Goal: Task Accomplishment & Management: Complete application form

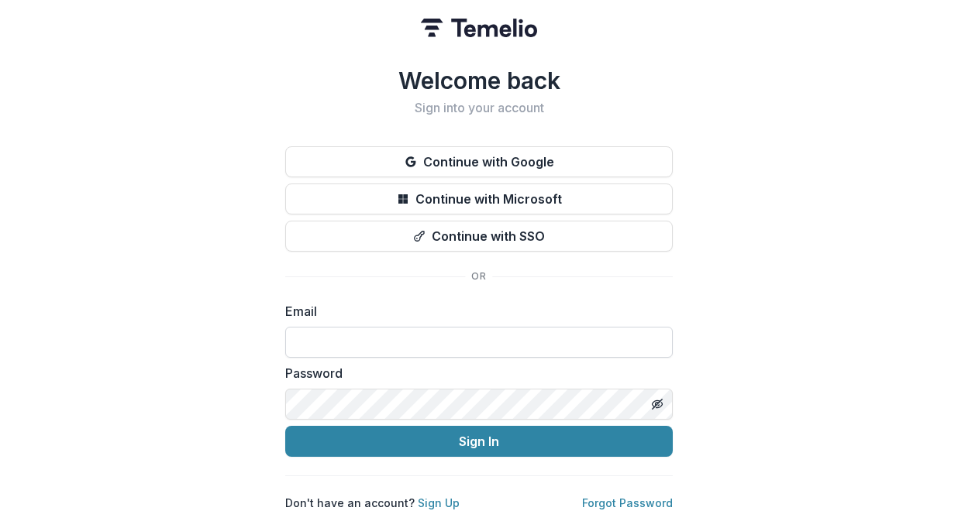
click at [559, 334] on input at bounding box center [478, 342] width 387 height 31
type input "**********"
click at [658, 400] on line "Toggle password visibility" at bounding box center [656, 404] width 9 height 9
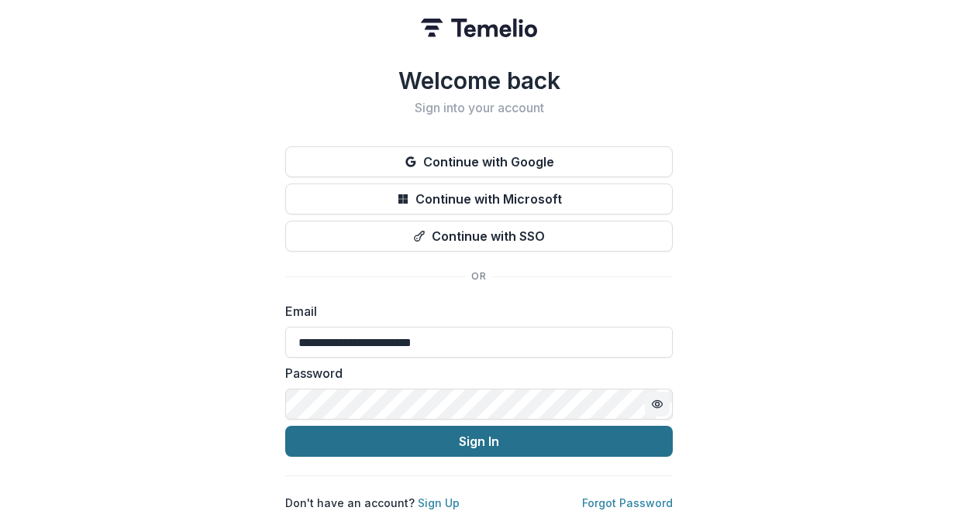
click at [578, 435] on button "Sign In" at bounding box center [478, 441] width 387 height 31
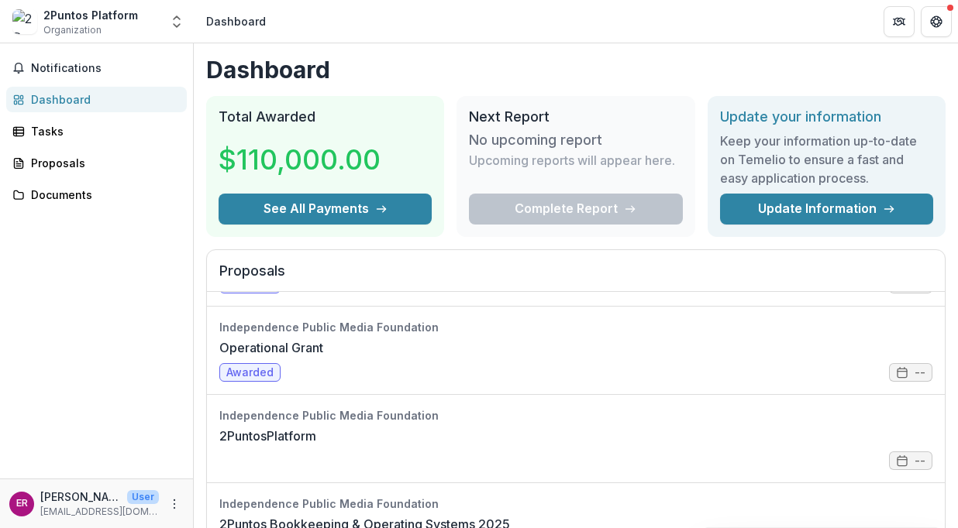
scroll to position [397, 0]
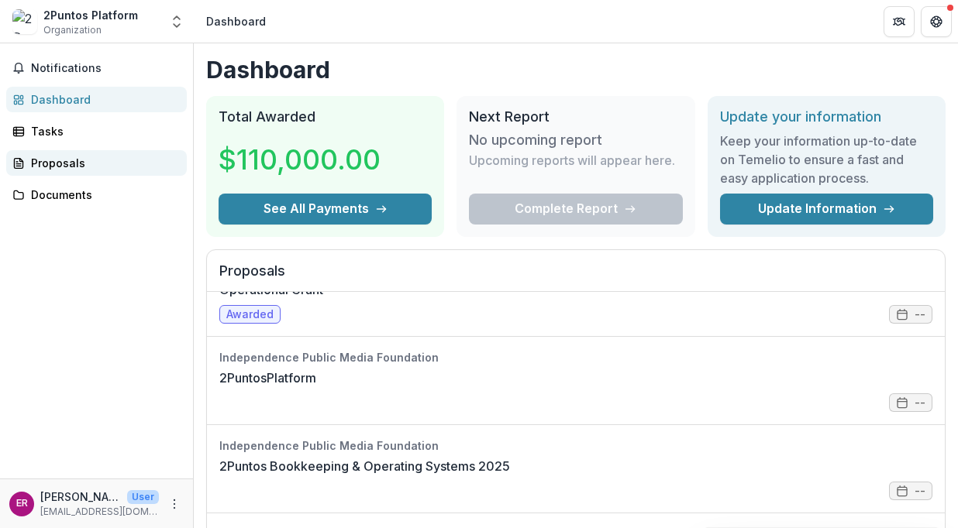
click at [53, 161] on div "Proposals" at bounding box center [102, 163] width 143 height 16
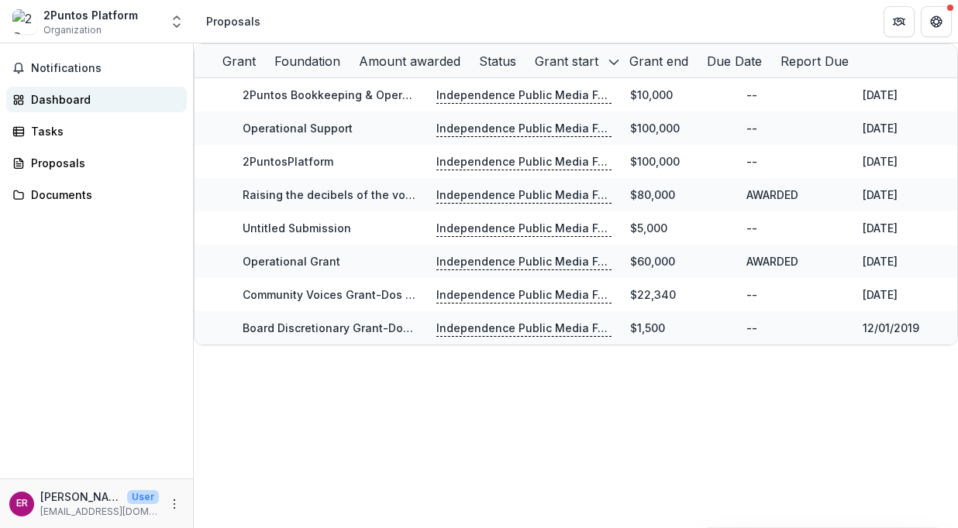
click at [73, 98] on div "Dashboard" at bounding box center [102, 99] width 143 height 16
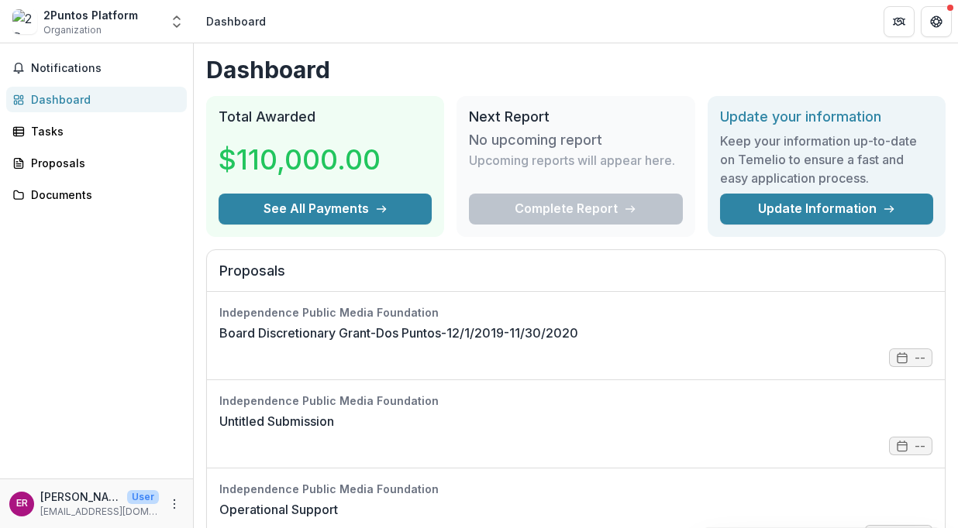
click at [20, 96] on rect at bounding box center [21, 96] width 2 height 3
click at [49, 130] on div "Tasks" at bounding box center [102, 131] width 143 height 16
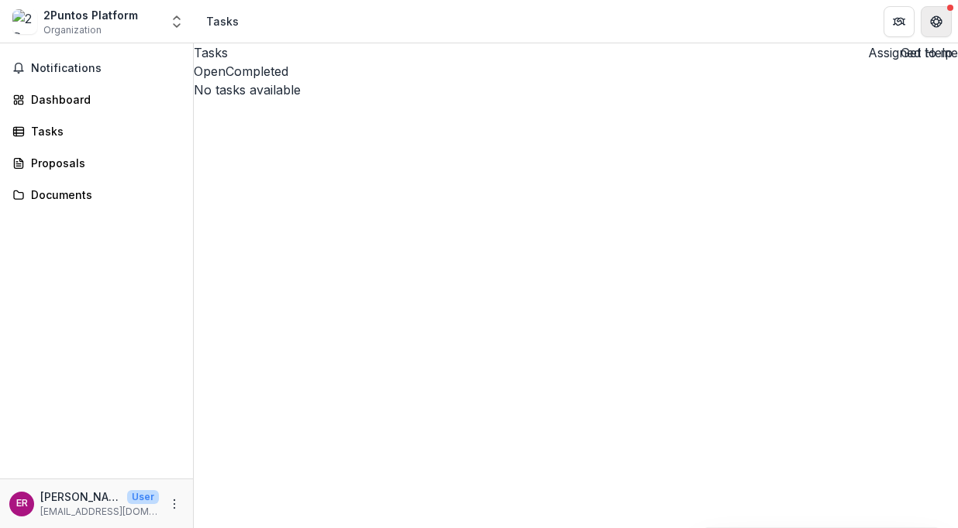
click at [935, 16] on icon "Get Help" at bounding box center [936, 17] width 4 height 3
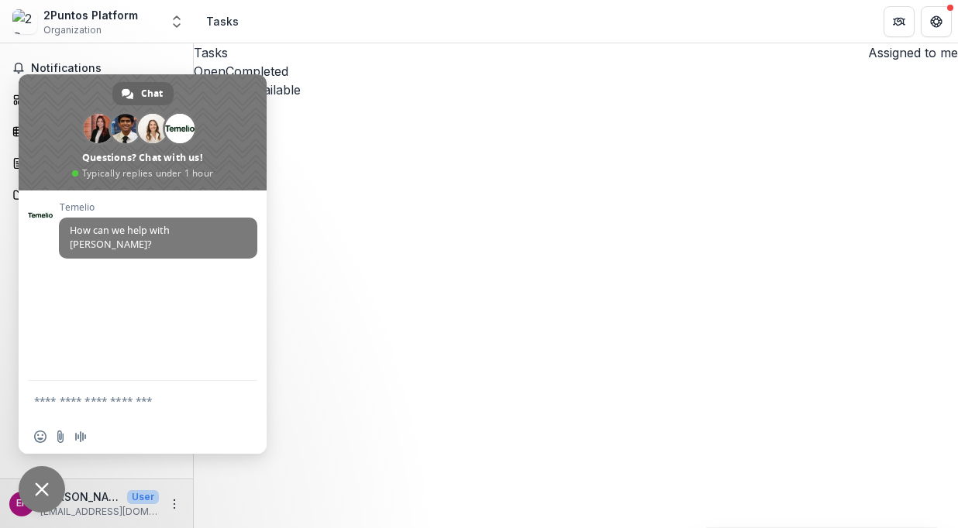
click at [609, 266] on div "Tasks Assigned to me Open Completed No tasks available No tasks available" at bounding box center [576, 285] width 764 height 485
click at [246, 95] on span at bounding box center [143, 132] width 248 height 116
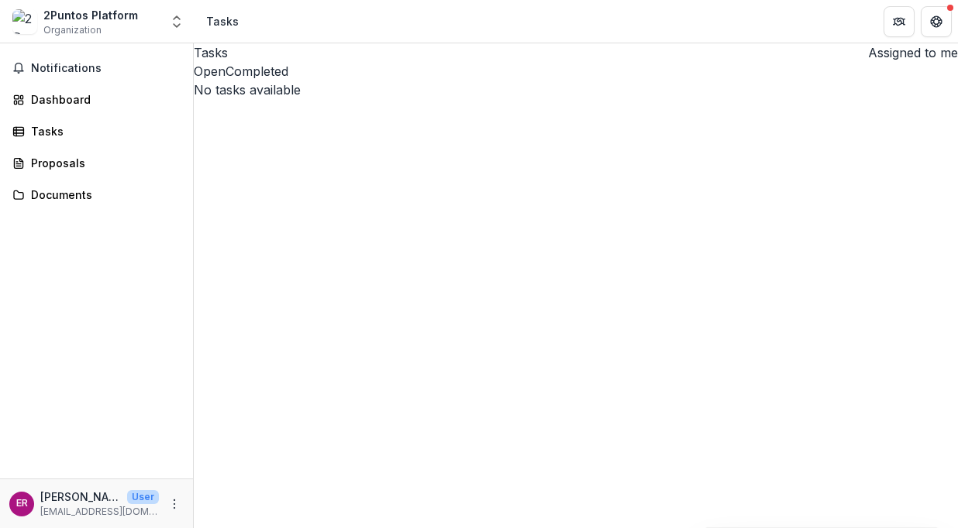
click at [866, 62] on button "Assigned to me" at bounding box center [910, 52] width 96 height 19
click at [179, 25] on polyline "Open entity switcher" at bounding box center [177, 25] width 6 height 3
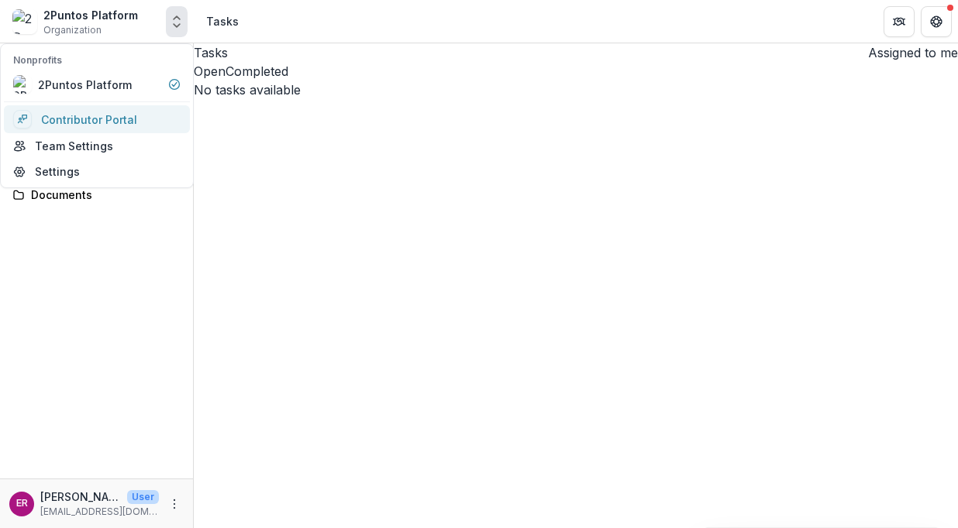
click at [117, 119] on link "Contributor Portal" at bounding box center [97, 119] width 186 height 28
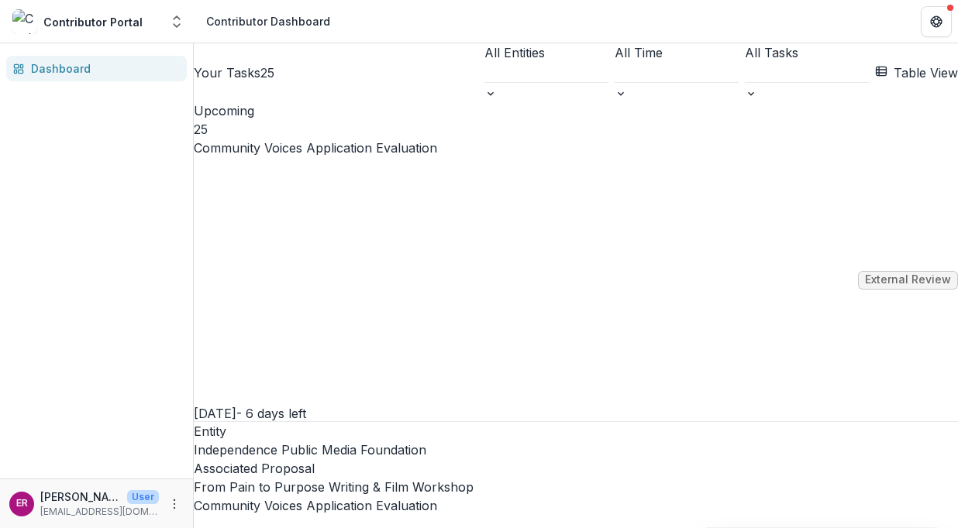
click at [399, 157] on link "Community Voices Application Evaluation" at bounding box center [315, 148] width 243 height 19
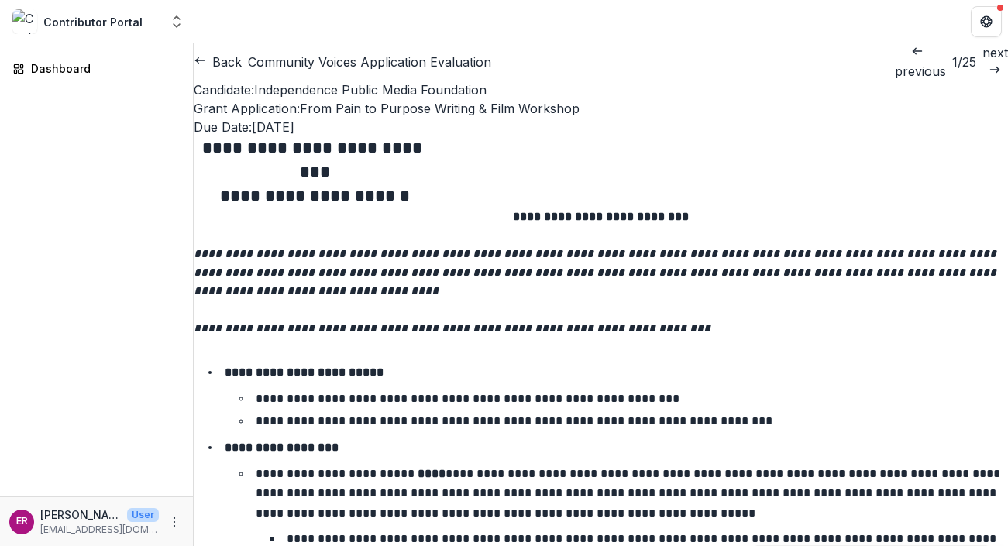
scroll to position [2476, 0]
click at [206, 61] on icon "button" at bounding box center [200, 60] width 12 height 12
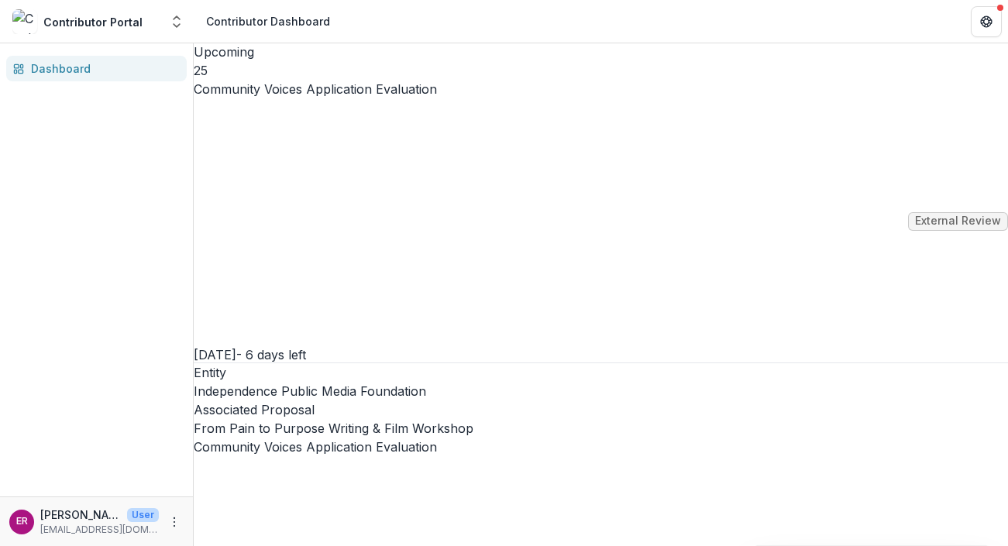
scroll to position [3650, 0]
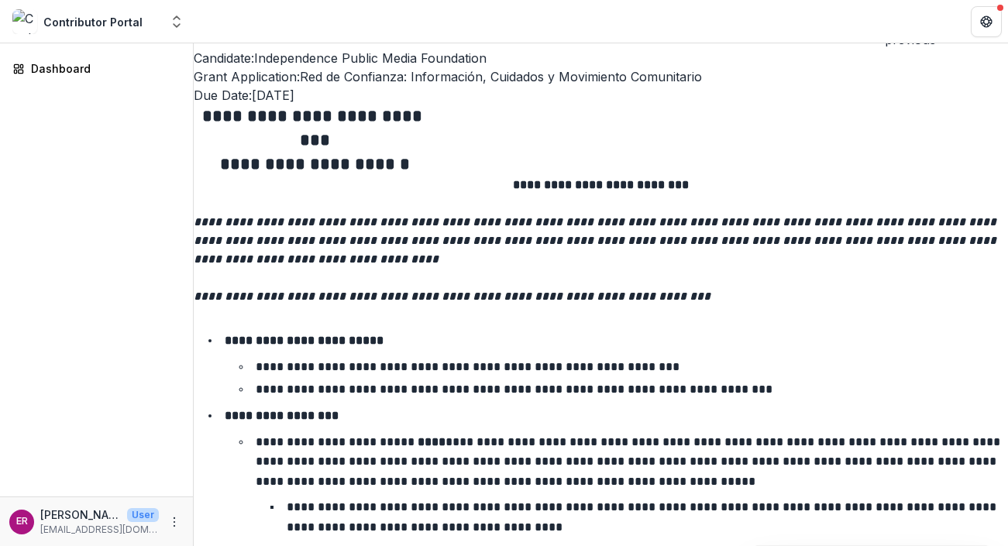
scroll to position [4966, 0]
click at [191, 259] on div "Dashboard" at bounding box center [96, 269] width 193 height 453
drag, startPoint x: 694, startPoint y: 313, endPoint x: 726, endPoint y: 468, distance: 158.2
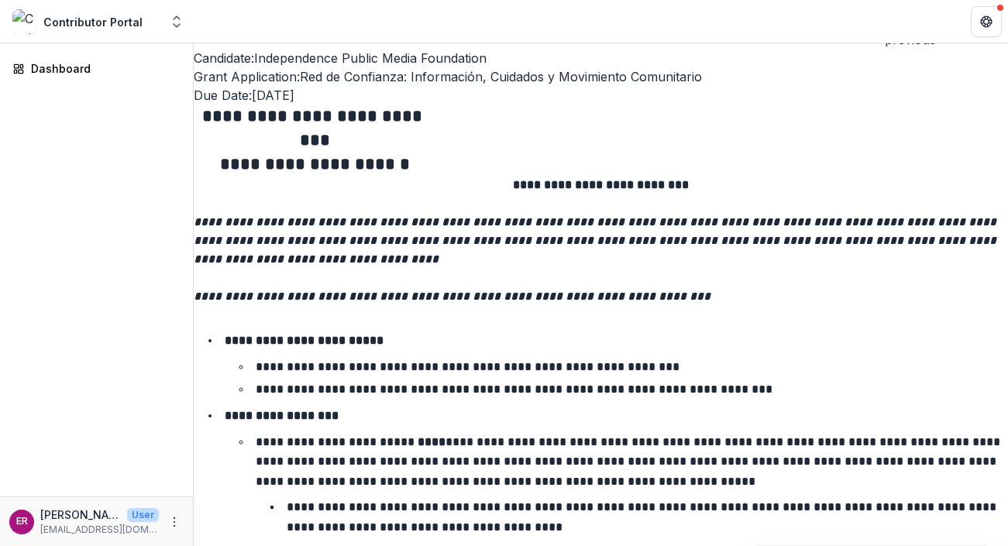
copy p "**********"
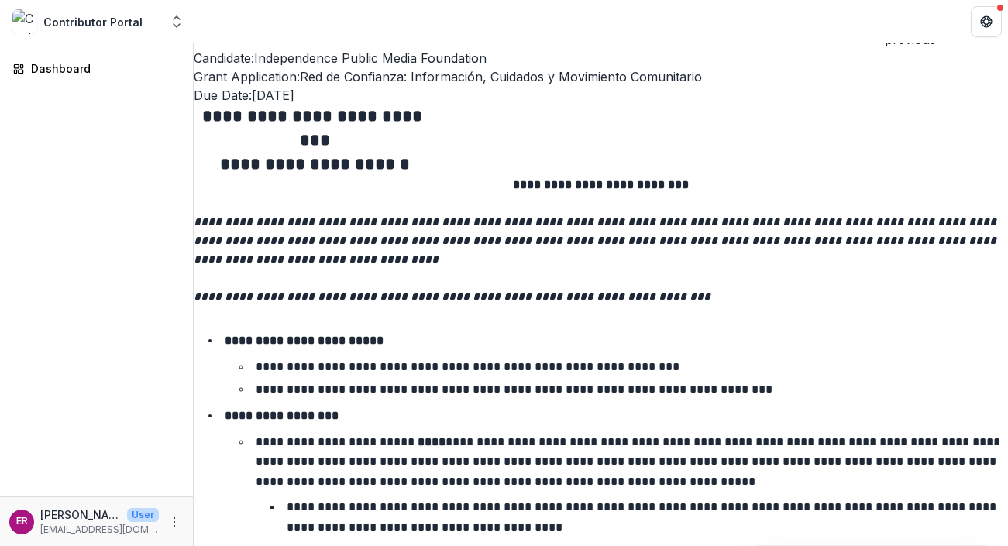
scroll to position [2850, 0]
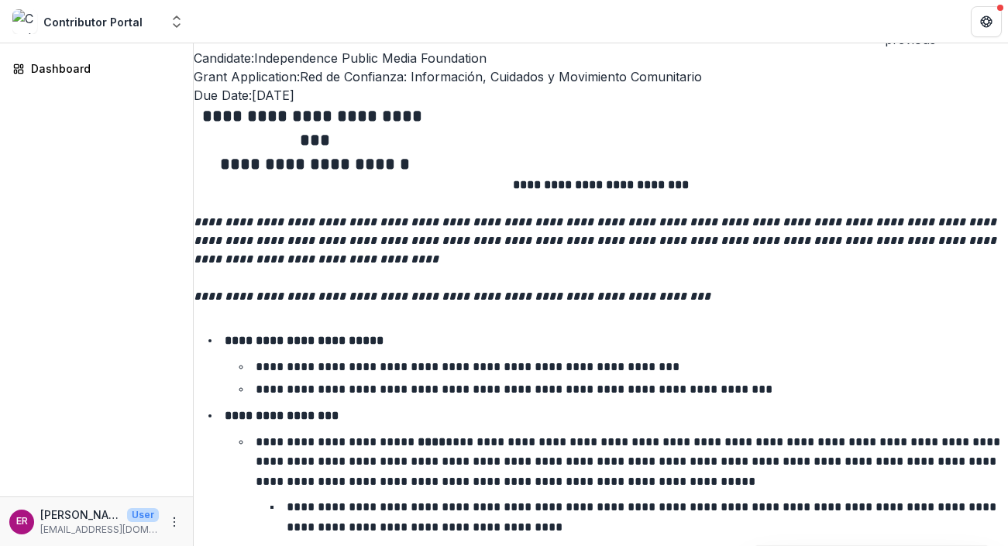
scroll to position [3777, 0]
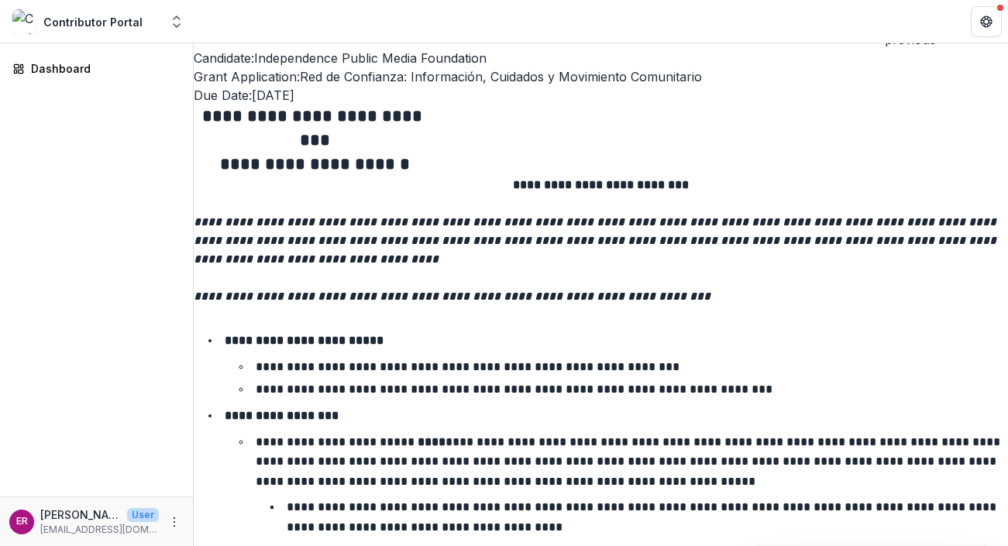
scroll to position [5437, 0]
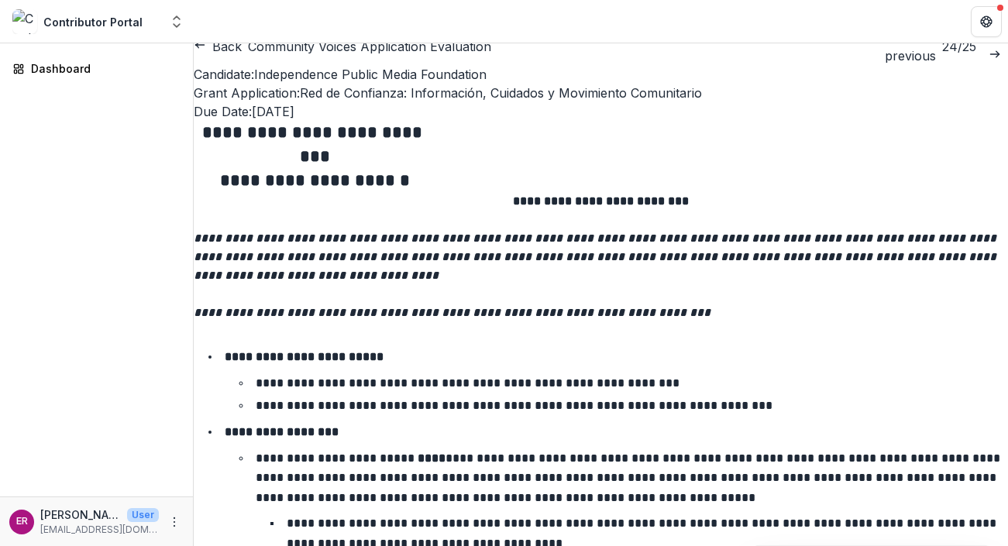
scroll to position [5817, 0]
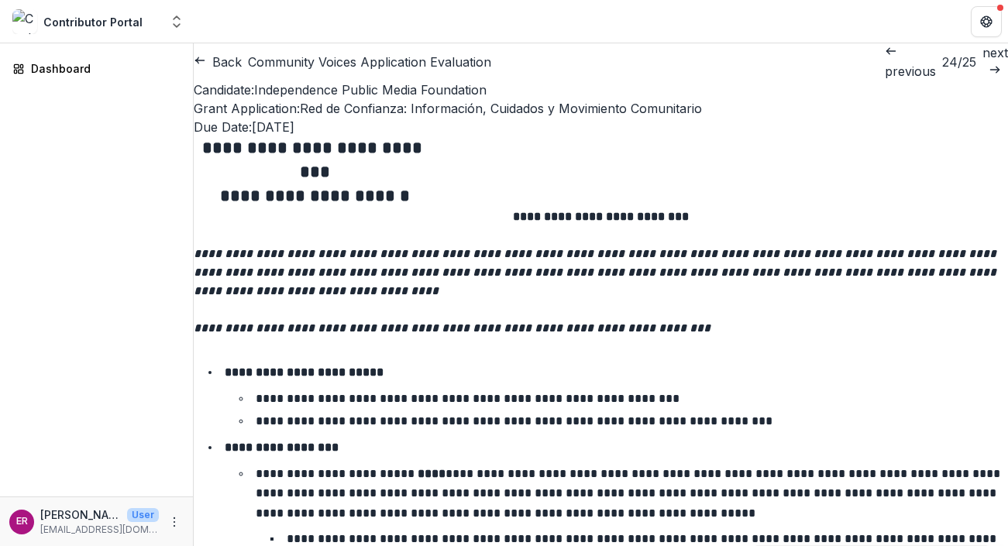
type input "*******"
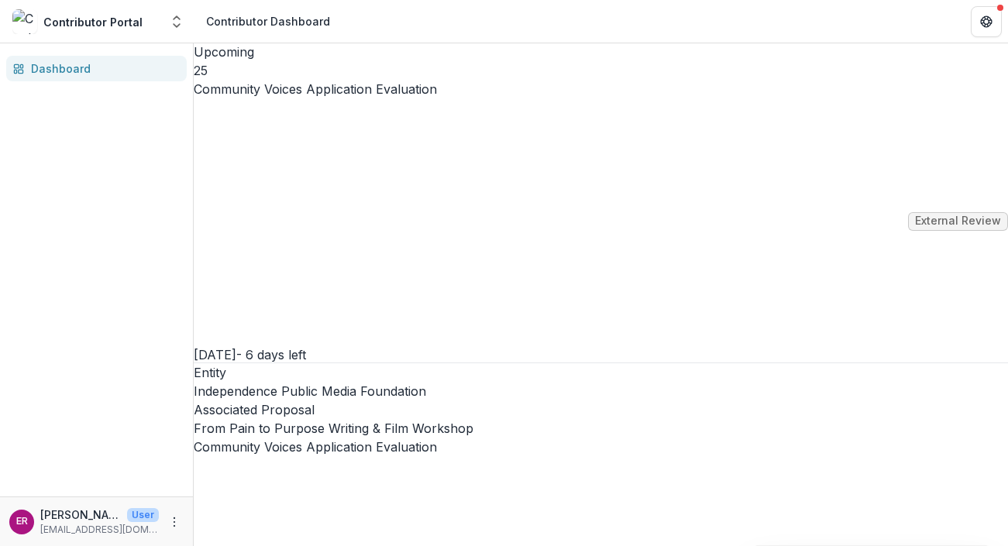
scroll to position [3575, 0]
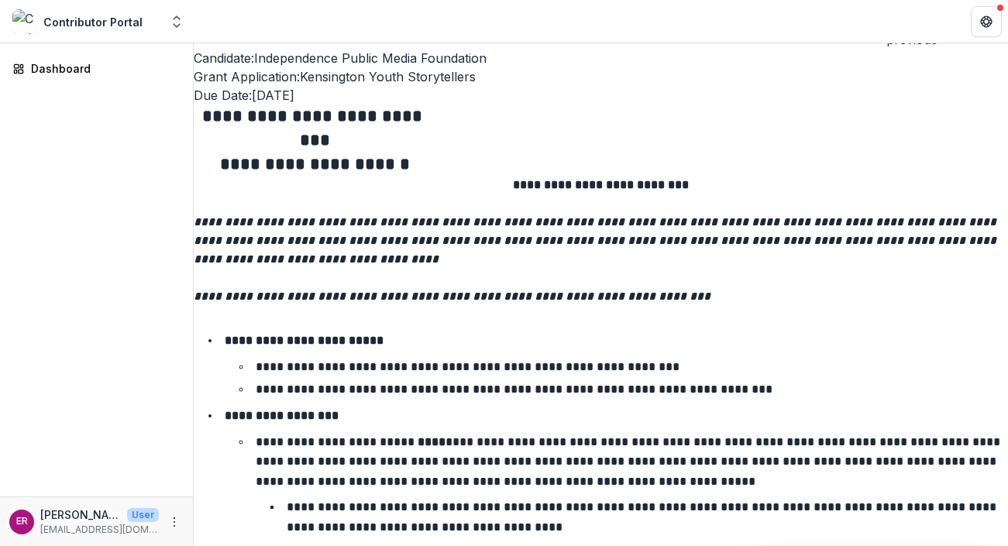
scroll to position [3030, 0]
drag, startPoint x: 515, startPoint y: 108, endPoint x: 866, endPoint y: 404, distance: 458.6
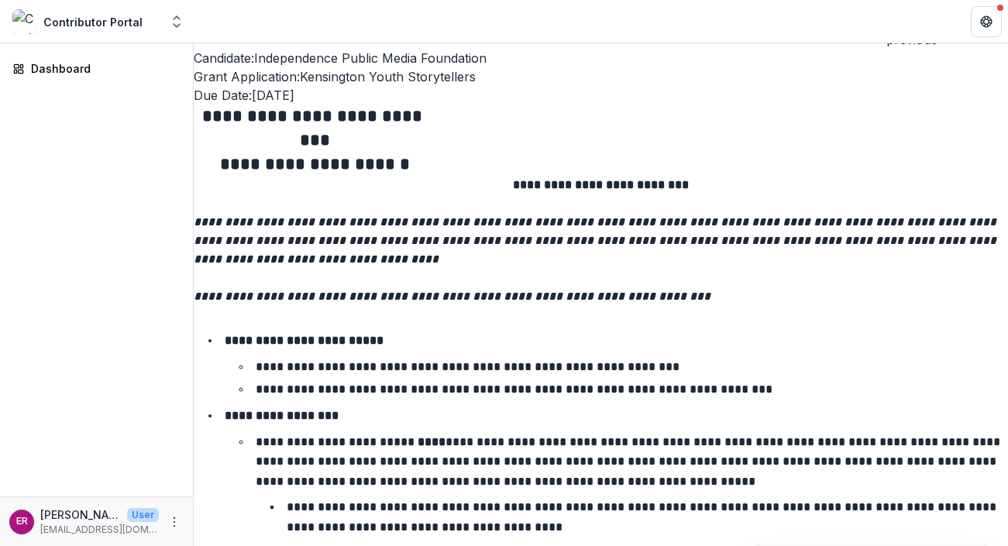
copy div "**********"
drag, startPoint x: 549, startPoint y: 264, endPoint x: 772, endPoint y: 306, distance: 227.8
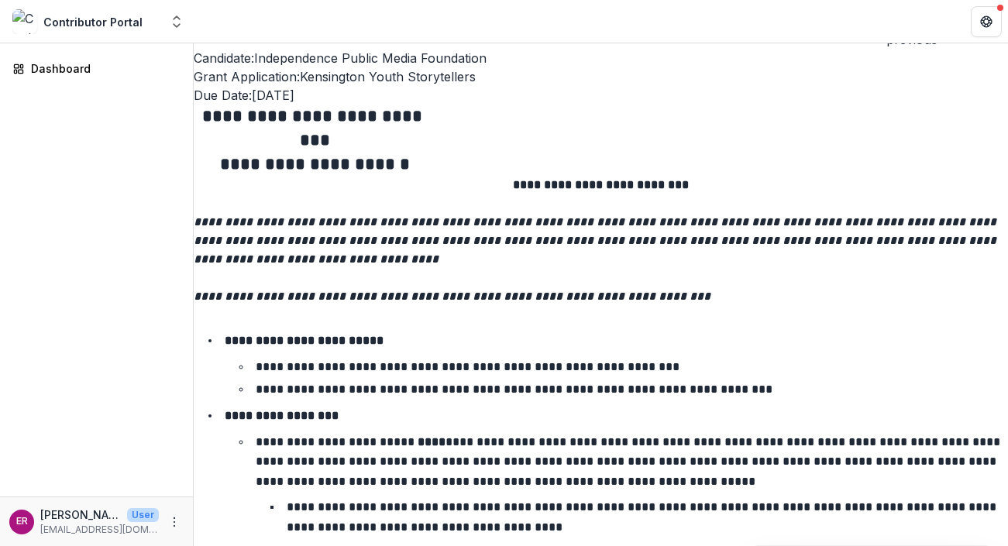
copy p "**********"
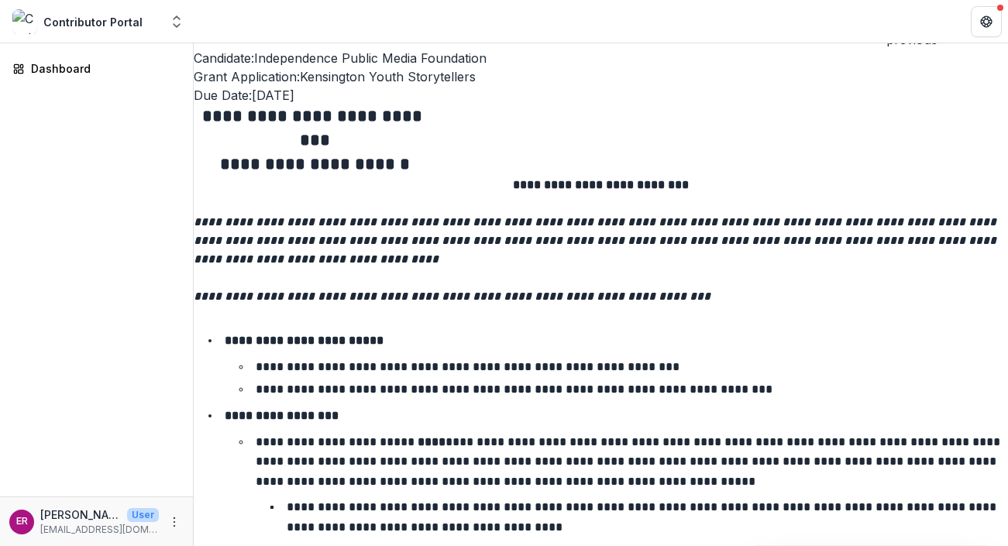
scroll to position [9037, 0]
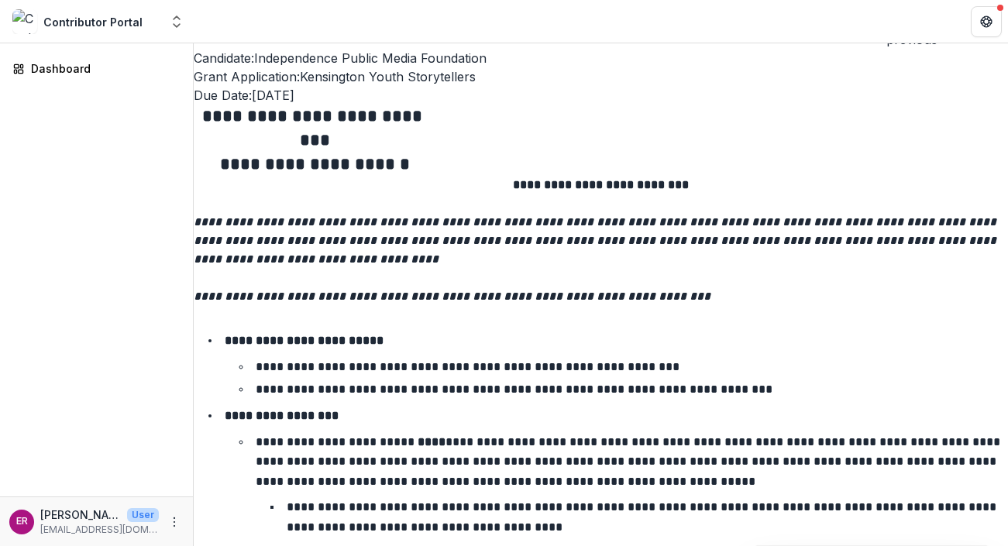
scroll to position [10003, 0]
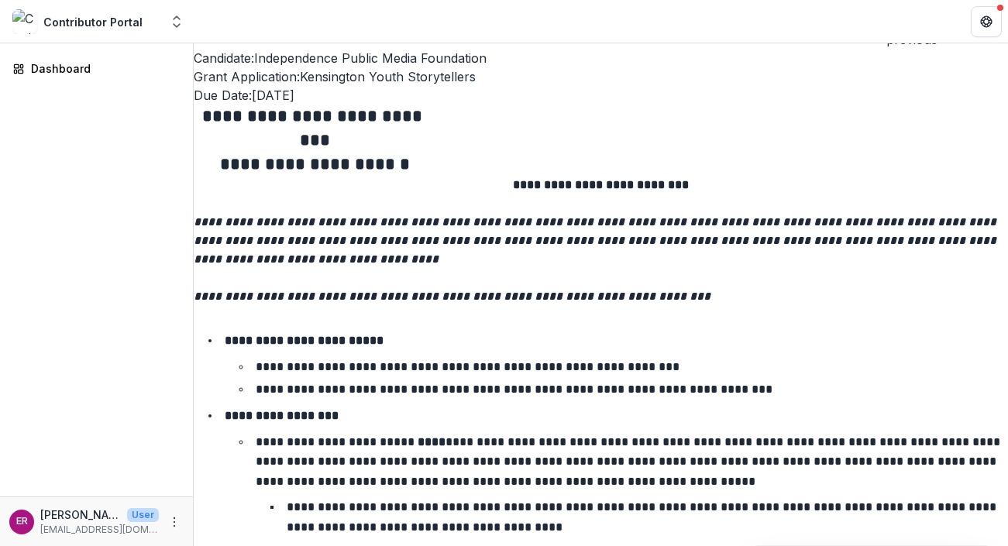
scroll to position [2895, 0]
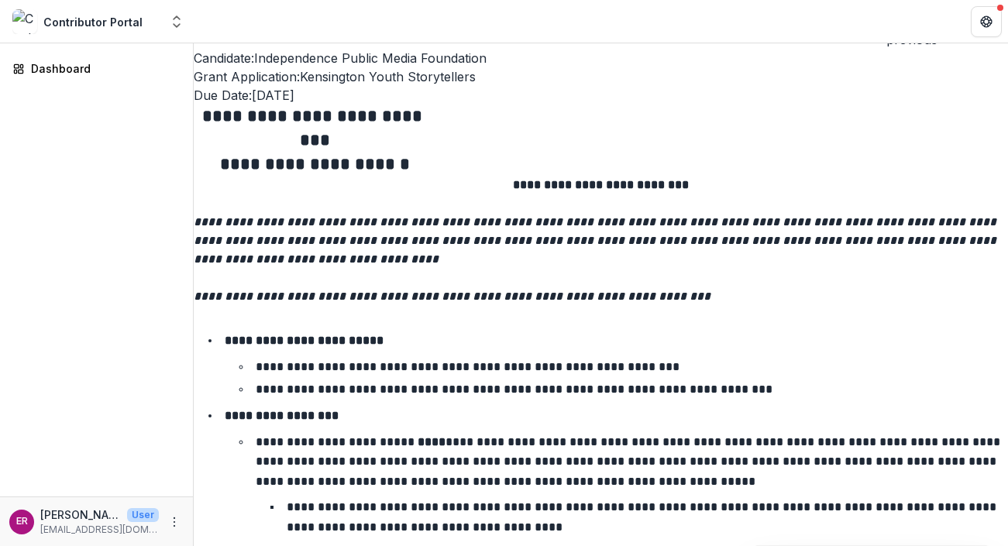
scroll to position [3744, 0]
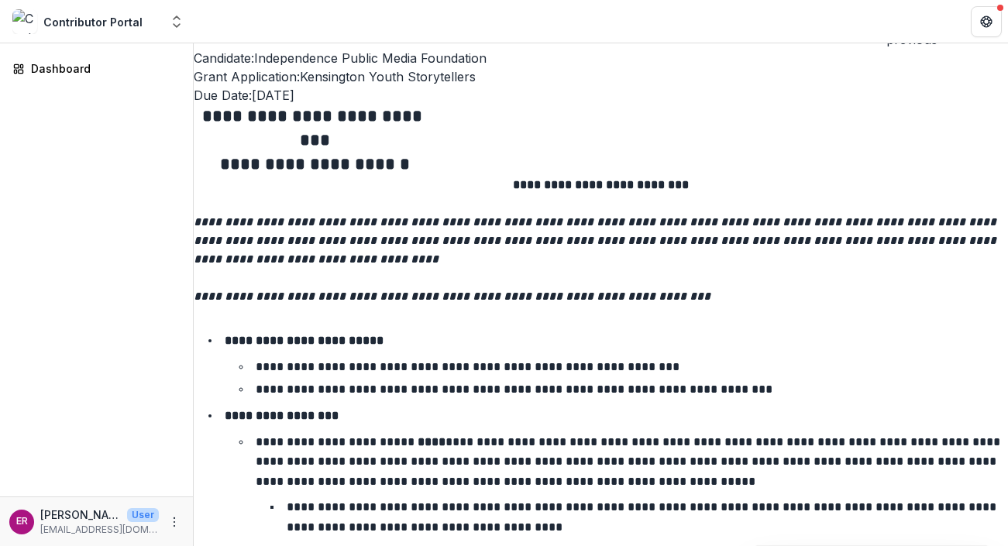
type input "*******"
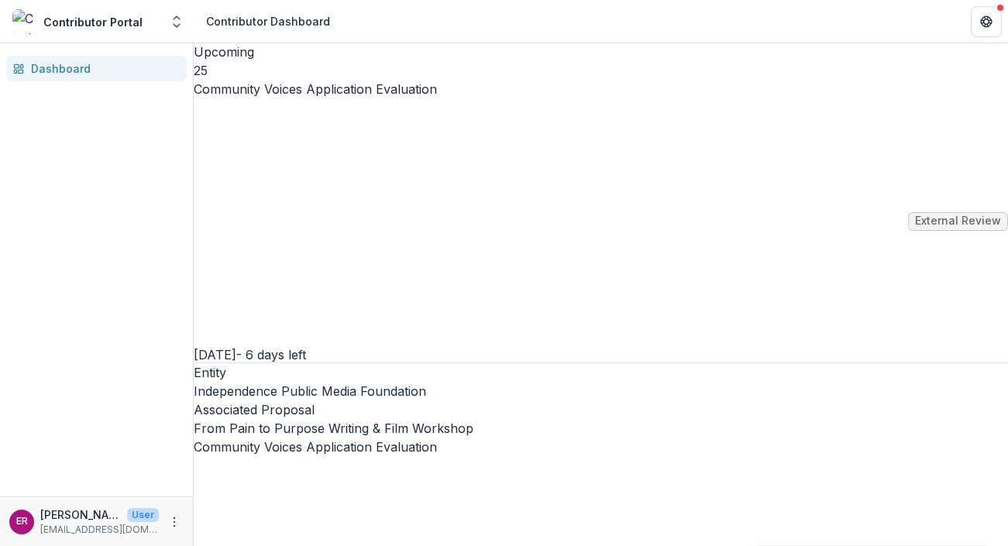
scroll to position [3396, 0]
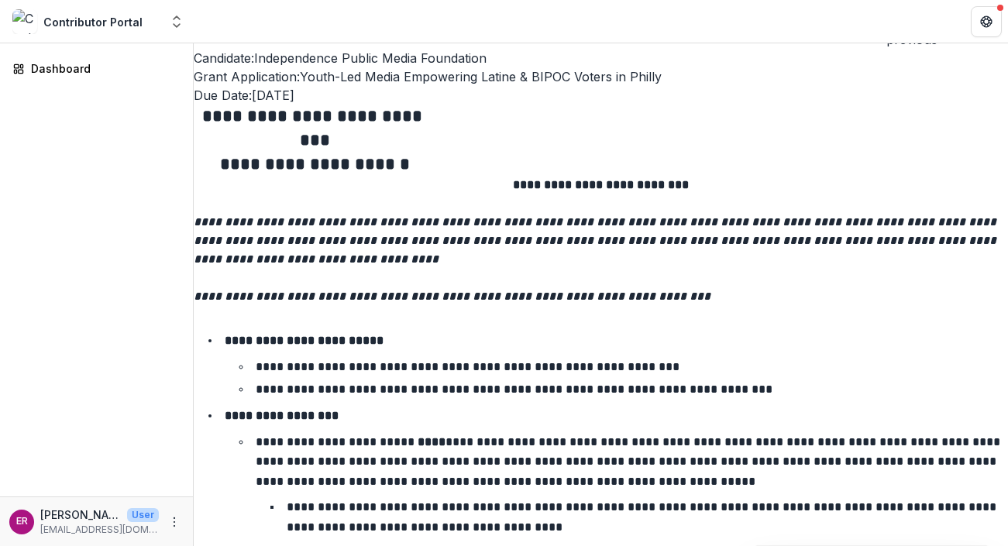
scroll to position [8273, 0]
drag, startPoint x: 562, startPoint y: 181, endPoint x: 836, endPoint y: 492, distance: 414.5
copy ol "**********"
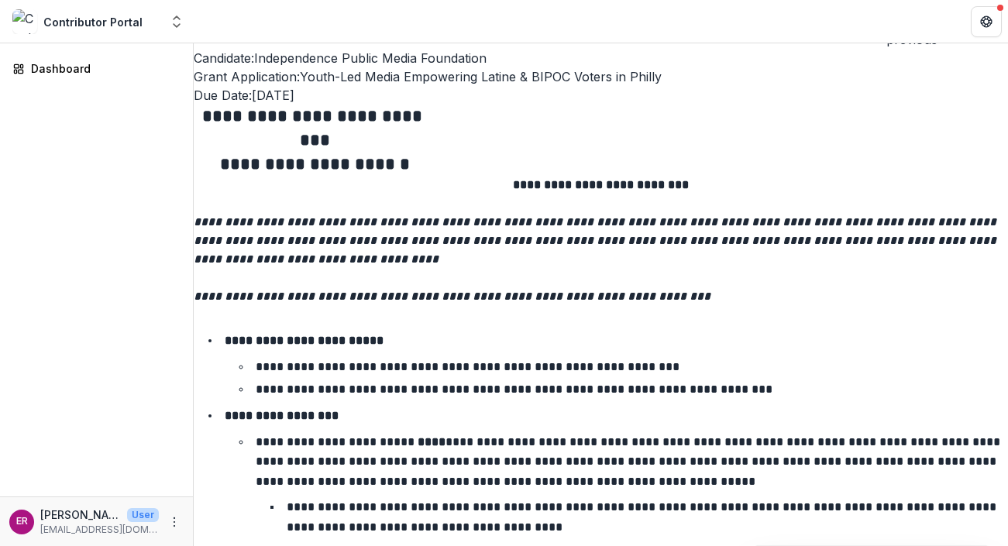
drag, startPoint x: 675, startPoint y: 198, endPoint x: 719, endPoint y: 226, distance: 52.2
copy p "**********"
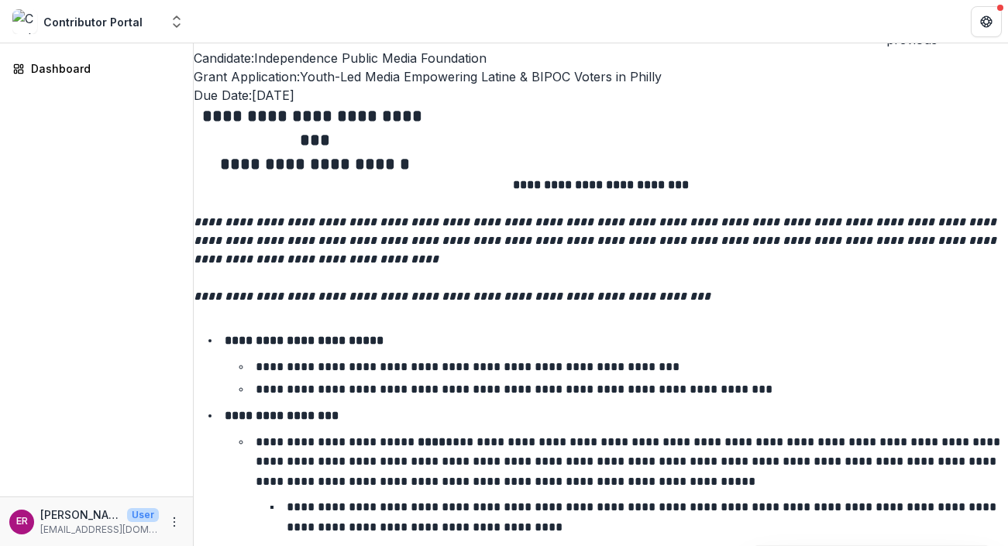
paste div
drag, startPoint x: 583, startPoint y: 277, endPoint x: 878, endPoint y: 292, distance: 295.5
copy p "**********"
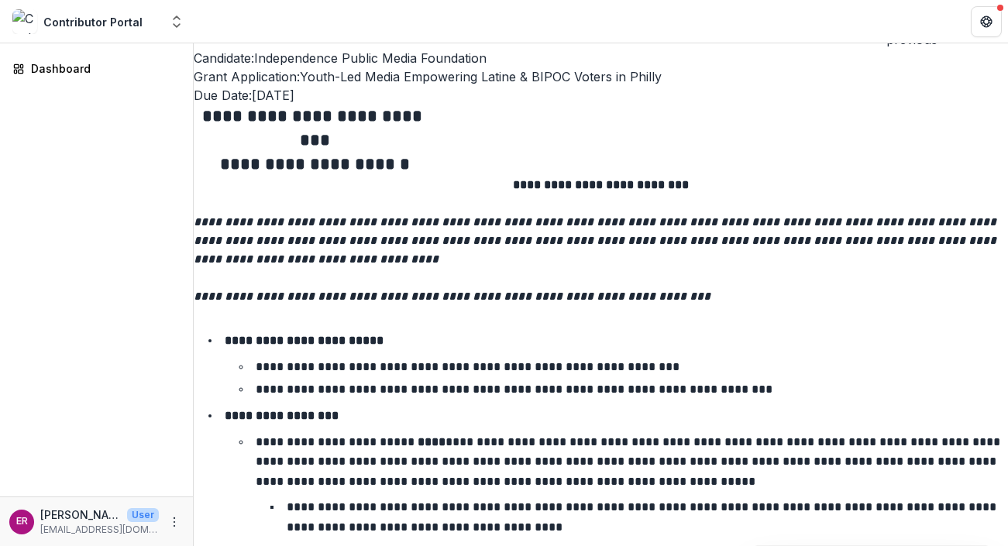
scroll to position [10275, 0]
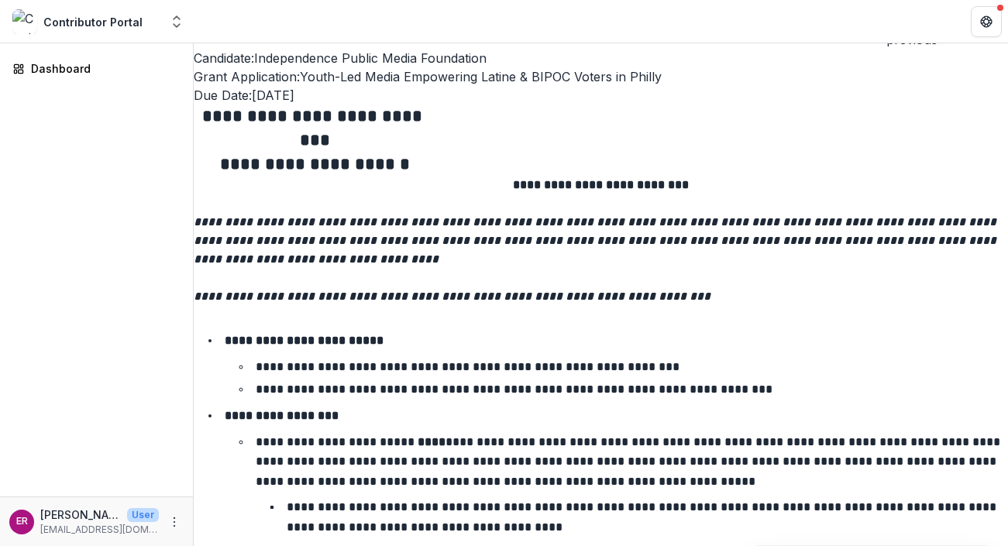
scroll to position [3734, 0]
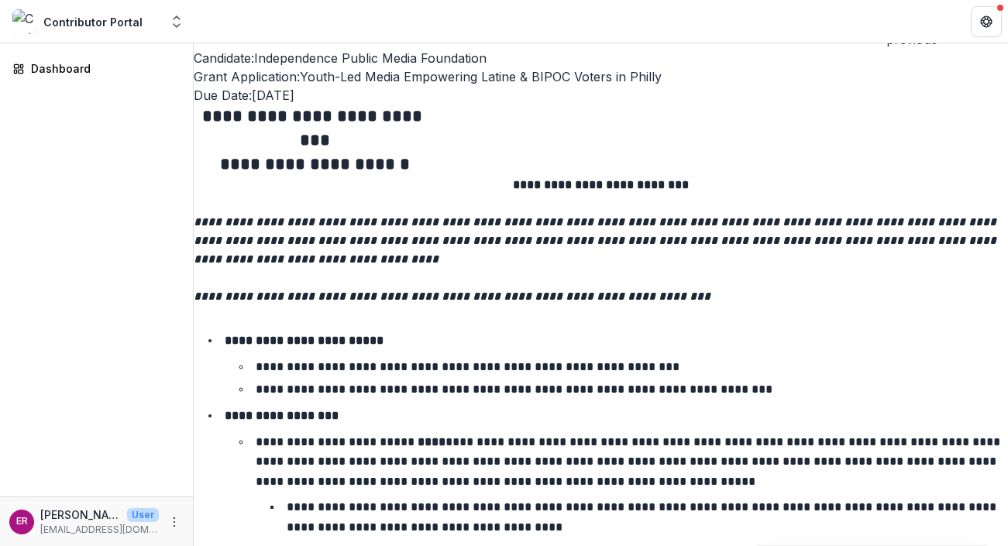
type input "*******"
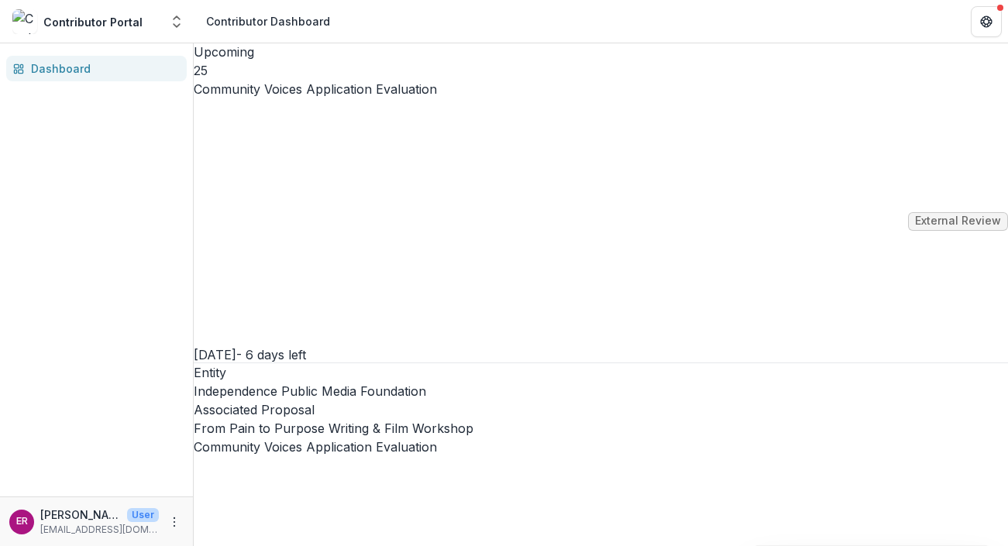
scroll to position [3115, 0]
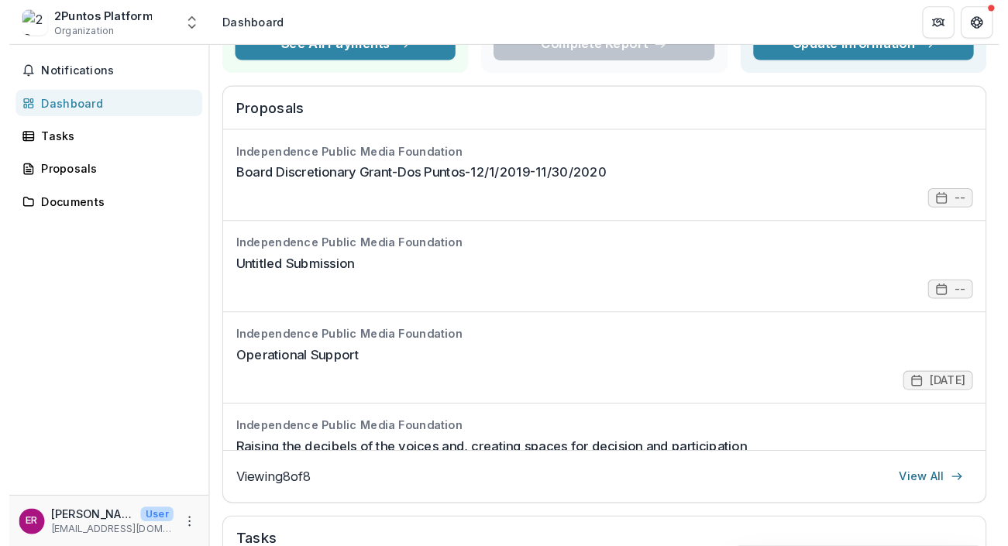
scroll to position [167, 0]
